Goal: Task Accomplishment & Management: Manage account settings

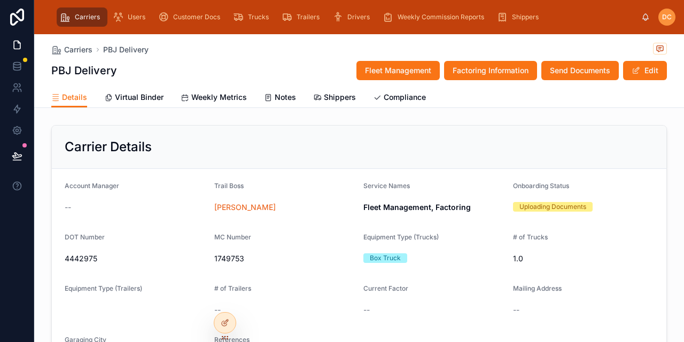
scroll to position [370, 0]
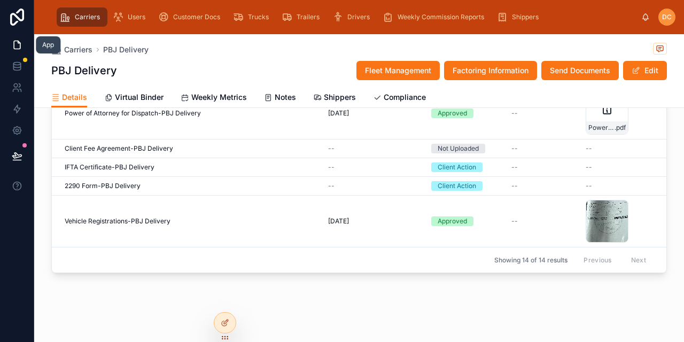
click at [17, 44] on icon at bounding box center [17, 45] width 11 height 11
click at [84, 20] on span "Carriers" at bounding box center [87, 17] width 25 height 9
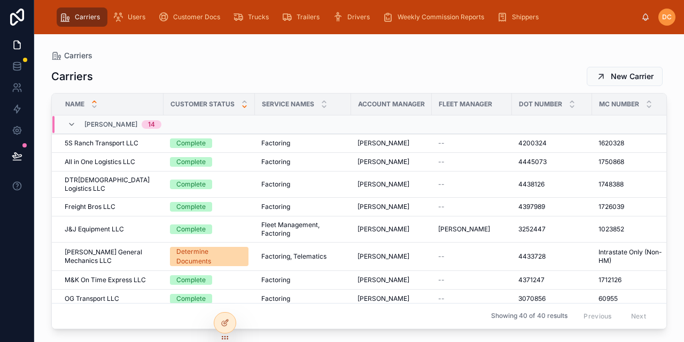
click at [243, 107] on icon at bounding box center [245, 107] width 4 height 2
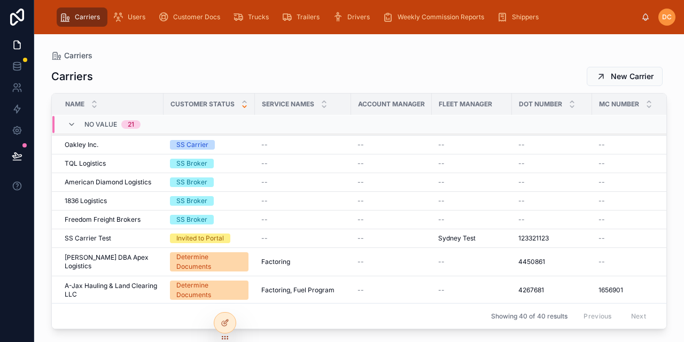
scroll to position [656, 0]
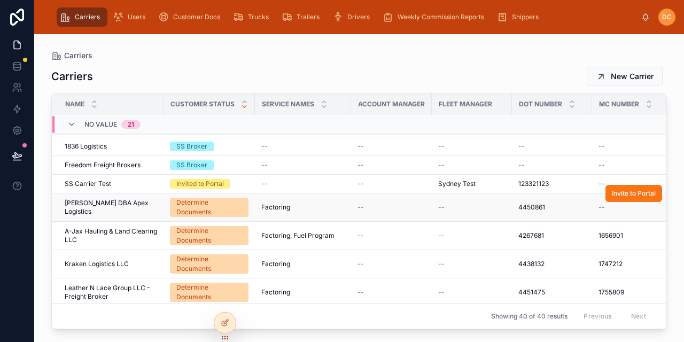
click at [153, 202] on span "[PERSON_NAME] DBA Apex Logistics" at bounding box center [111, 207] width 92 height 17
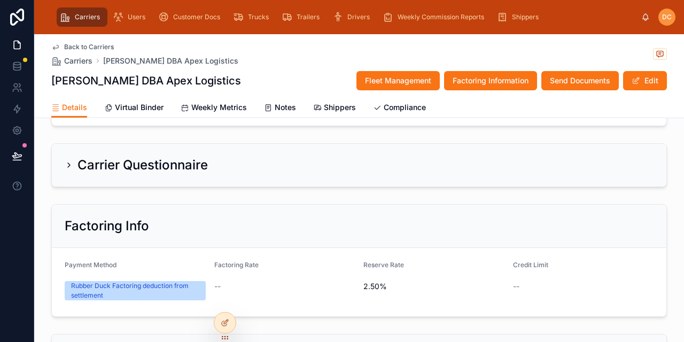
scroll to position [374, 0]
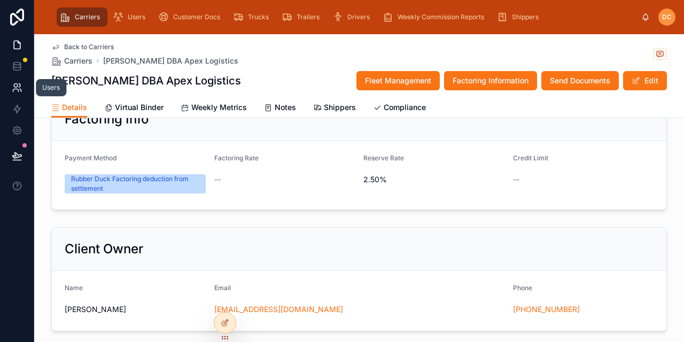
click at [19, 90] on icon at bounding box center [17, 87] width 11 height 11
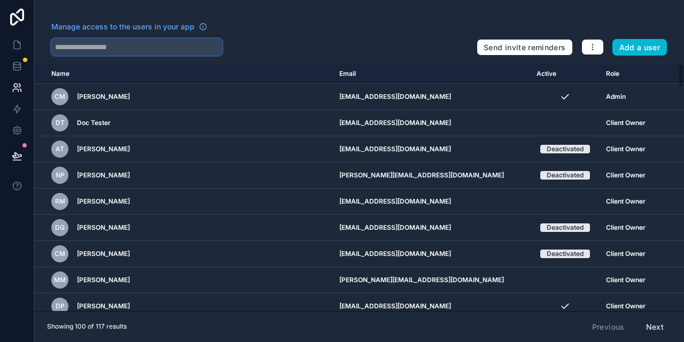
click at [138, 45] on input "text" at bounding box center [136, 46] width 171 height 17
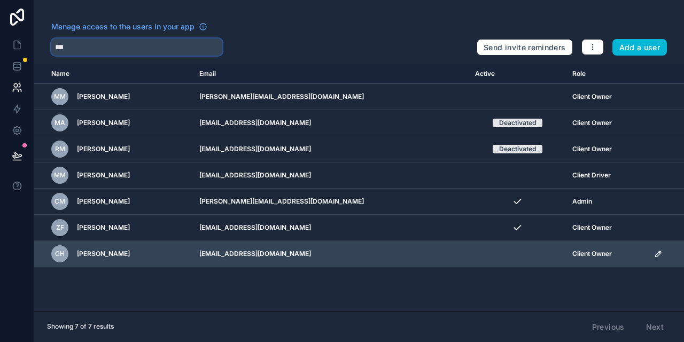
type input "***"
click at [654, 249] on icon "scrollable content" at bounding box center [658, 253] width 9 height 9
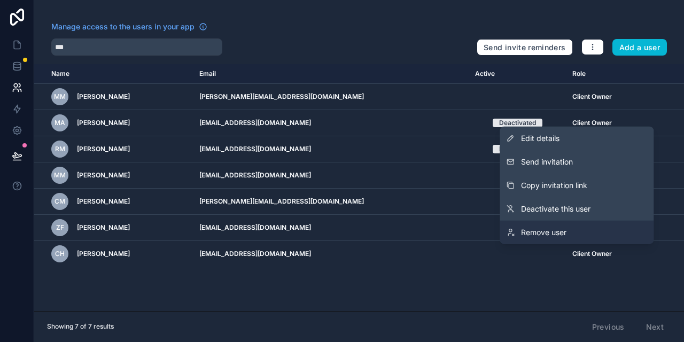
click at [559, 231] on span "Remove user" at bounding box center [543, 232] width 45 height 11
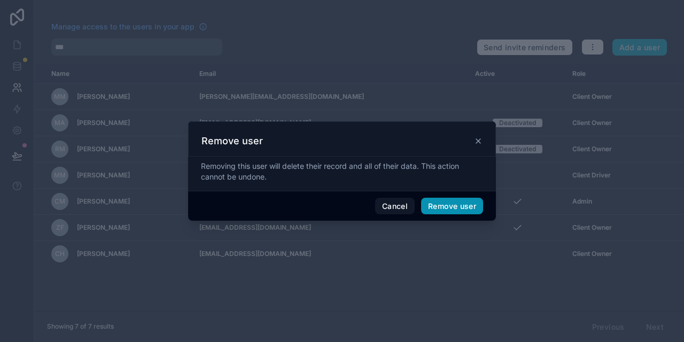
click at [439, 202] on button "Remove user" at bounding box center [452, 206] width 62 height 17
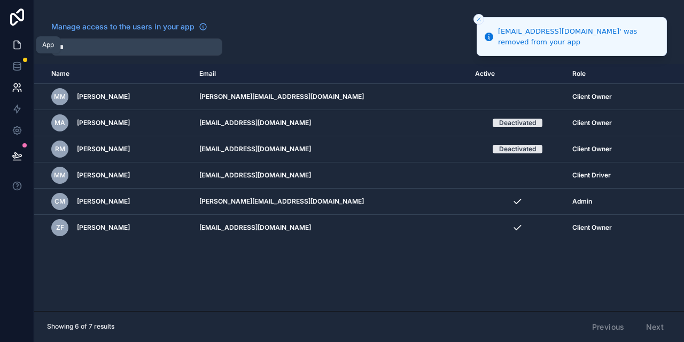
click at [12, 45] on icon at bounding box center [17, 45] width 11 height 11
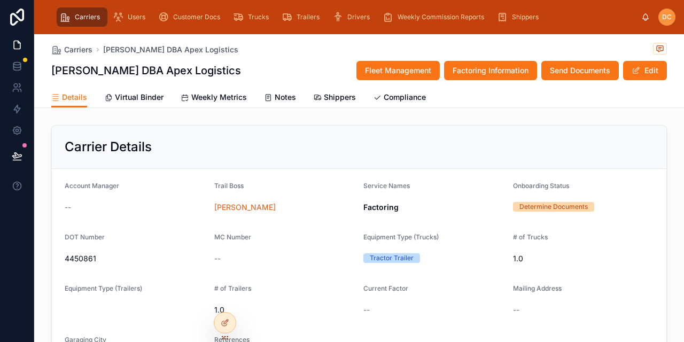
click at [295, 66] on div "[PERSON_NAME] DBA Apex Logistics Fleet Management Factoring Information Send Do…" at bounding box center [358, 70] width 615 height 20
click at [68, 47] on span "Carriers" at bounding box center [78, 49] width 28 height 11
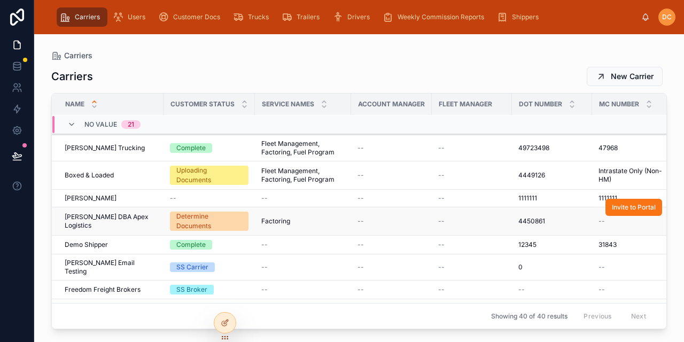
scroll to position [551, 0]
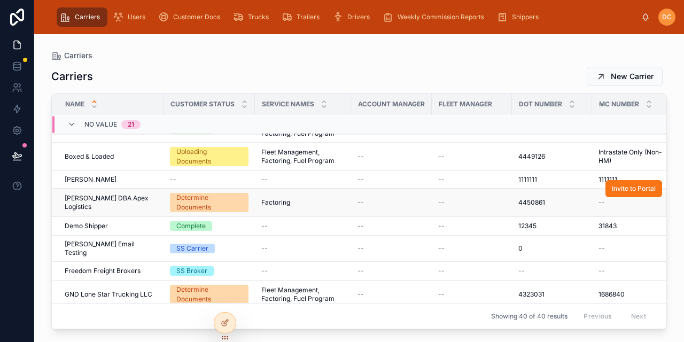
click at [152, 210] on span "[PERSON_NAME] DBA Apex Logistics" at bounding box center [111, 202] width 92 height 17
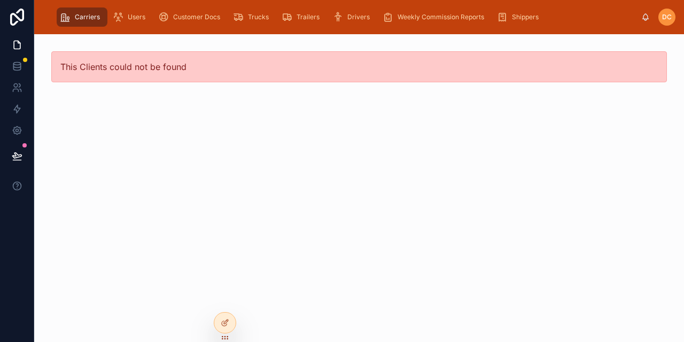
click at [75, 15] on span "Carriers" at bounding box center [87, 17] width 25 height 9
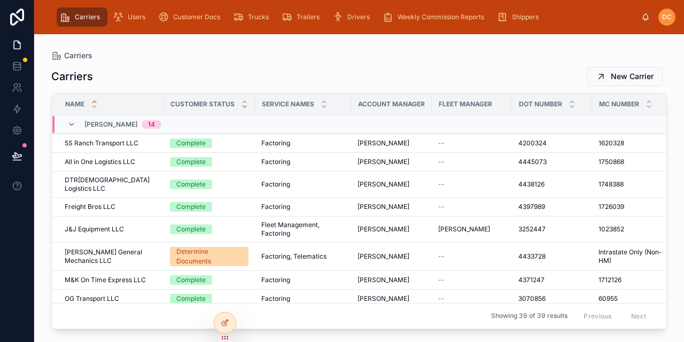
click at [243, 106] on icon at bounding box center [245, 107] width 4 height 2
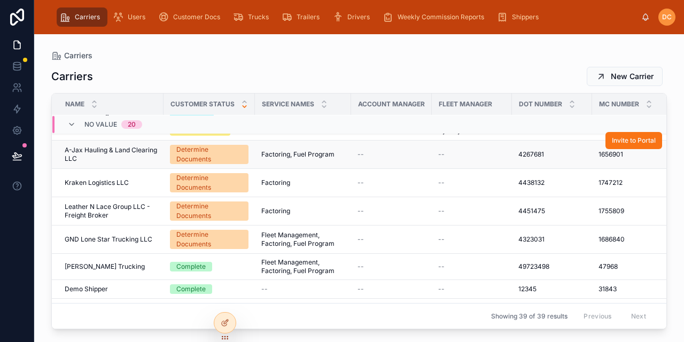
scroll to position [705, 0]
